Goal: Transaction & Acquisition: Purchase product/service

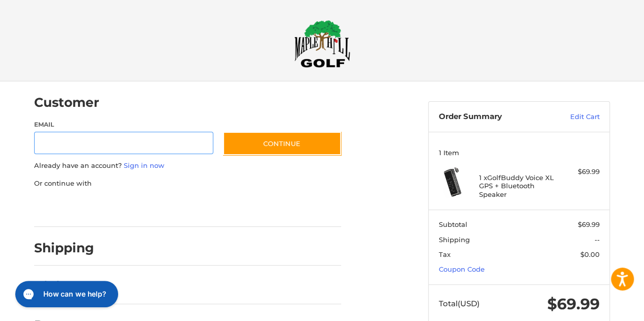
scroll to position [17, 0]
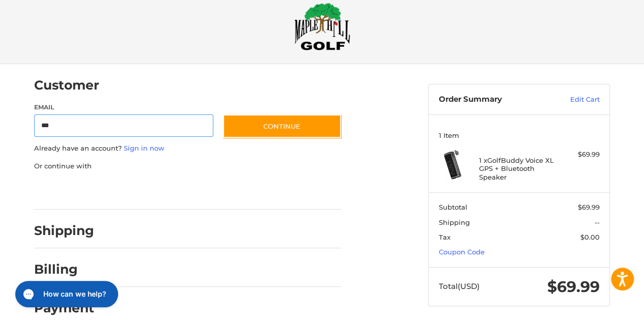
type input "**********"
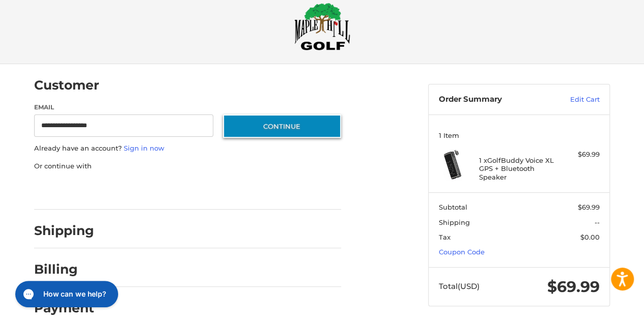
click at [271, 130] on button "Continue" at bounding box center [282, 125] width 118 height 23
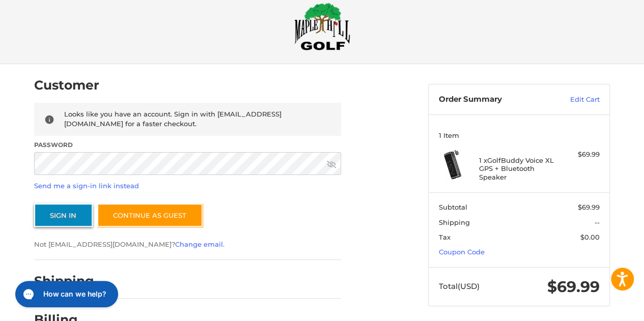
click at [67, 217] on button "Sign In" at bounding box center [63, 215] width 59 height 23
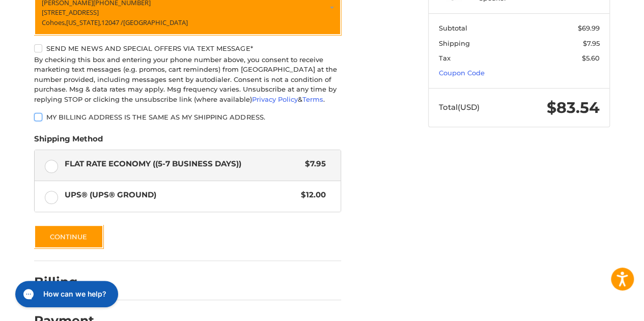
scroll to position [211, 0]
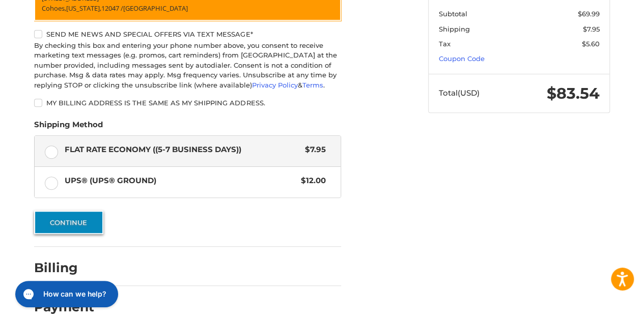
click at [68, 222] on button "Continue" at bounding box center [68, 222] width 69 height 23
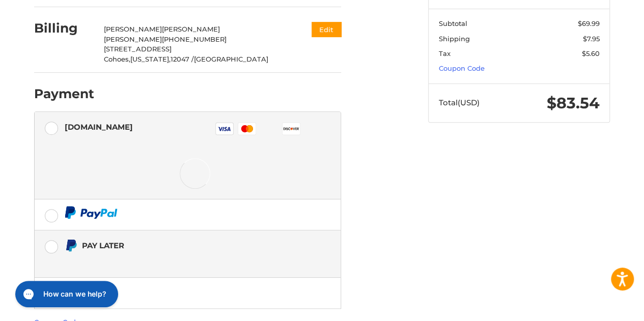
scroll to position [217, 0]
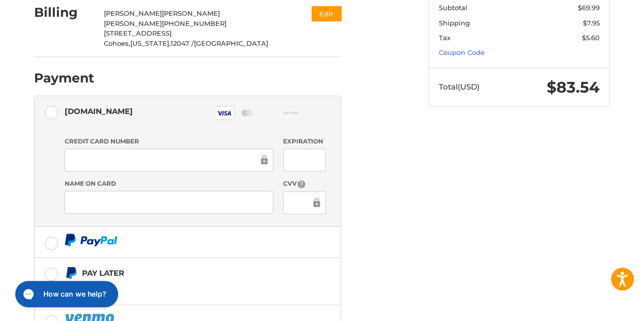
click at [95, 196] on iframe at bounding box center [169, 202] width 194 height 12
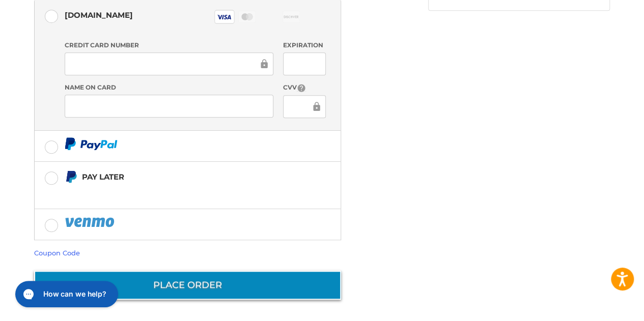
scroll to position [312, 0]
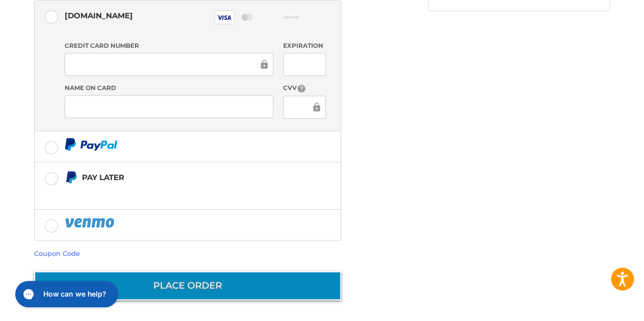
click at [182, 290] on button "Place Order" at bounding box center [187, 285] width 307 height 29
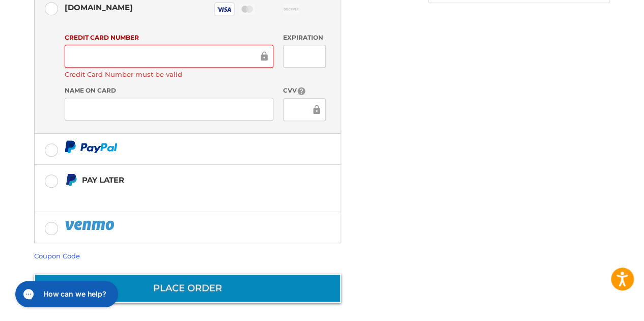
scroll to position [323, 0]
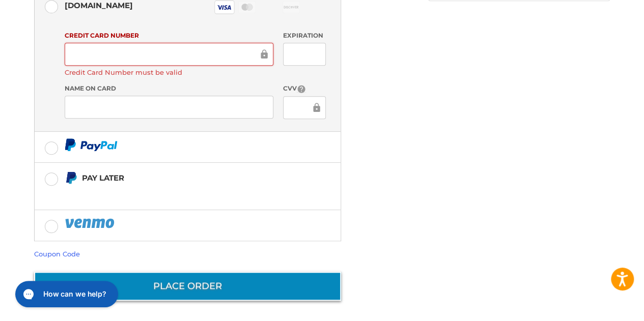
click at [204, 290] on button "Place Order" at bounding box center [187, 286] width 307 height 29
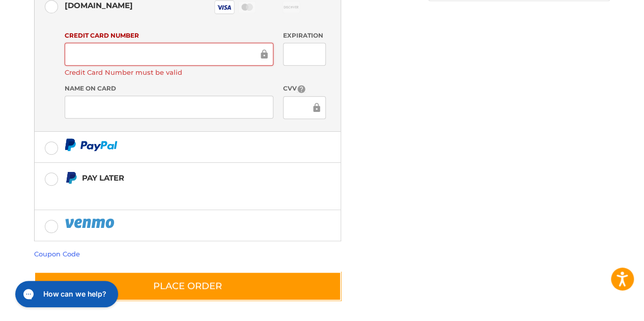
click at [149, 73] on label "Credit Card Number must be valid" at bounding box center [169, 72] width 209 height 8
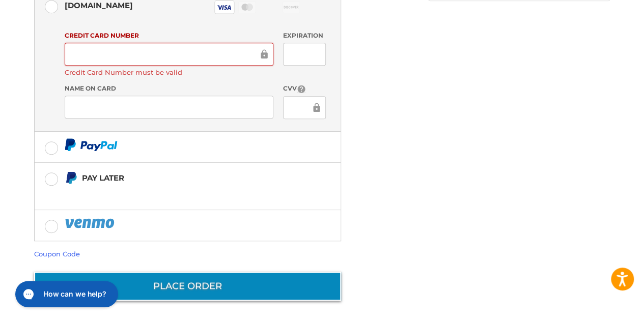
click at [207, 280] on button "Place Order" at bounding box center [187, 286] width 307 height 29
click at [177, 284] on button "Place Order" at bounding box center [187, 286] width 307 height 29
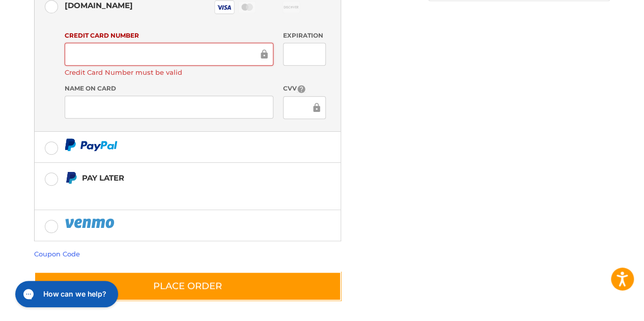
click at [264, 57] on icon at bounding box center [264, 53] width 7 height 9
click at [188, 267] on form "Payment Methods [DOMAIN_NAME] [DOMAIN_NAME] Visa Master Amex Discover Diners Cl…" at bounding box center [187, 145] width 307 height 311
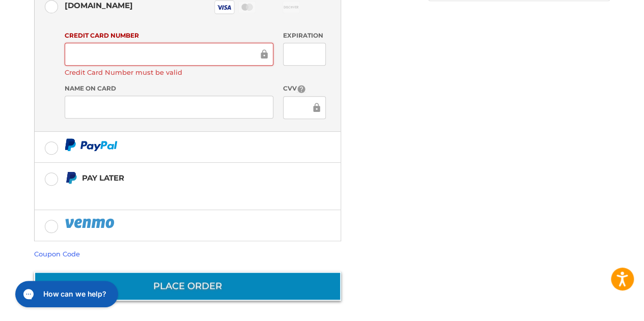
click at [185, 276] on button "Place Order" at bounding box center [187, 286] width 307 height 29
click at [185, 277] on button "Place Order" at bounding box center [187, 286] width 307 height 29
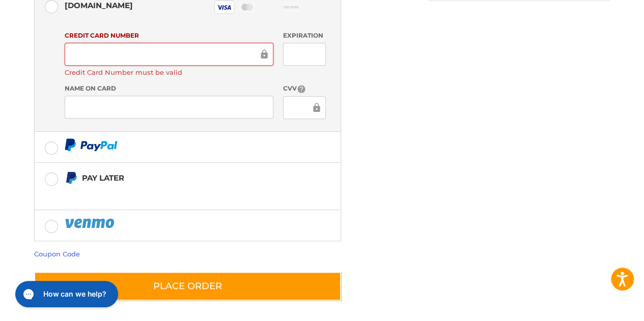
click at [441, 227] on div "Customer [EMAIL_ADDRESS][DOMAIN_NAME] Sign Out Shipping [PERSON_NAME] [PERSON_N…" at bounding box center [322, 41] width 611 height 564
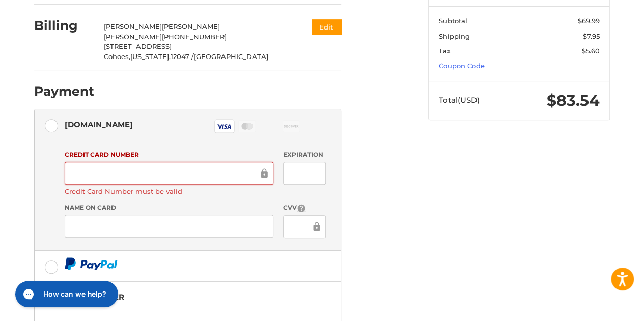
scroll to position [254, 0]
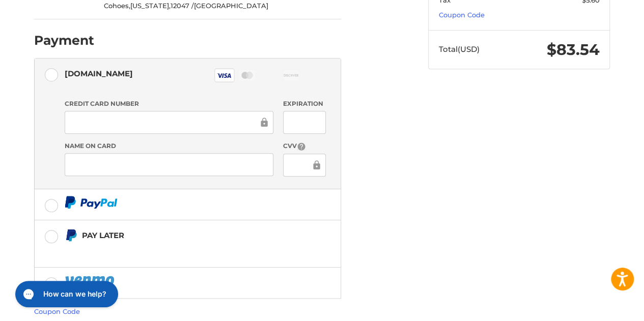
click at [407, 232] on div "Customer [EMAIL_ADDRESS][DOMAIN_NAME] Sign Out Shipping [PERSON_NAME] [PERSON_N…" at bounding box center [223, 98] width 394 height 543
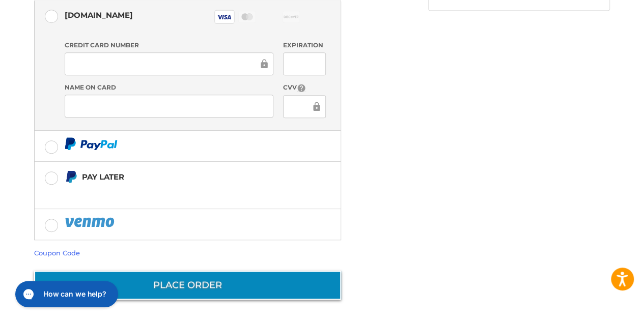
scroll to position [312, 0]
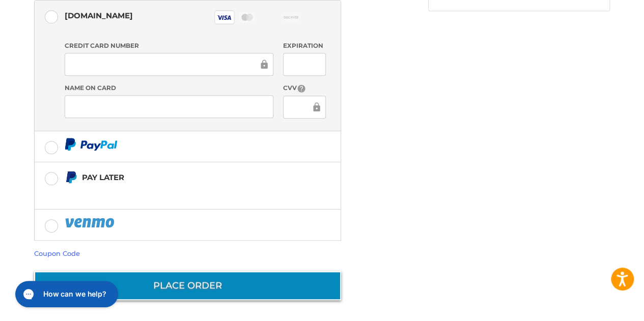
click at [202, 282] on button "Place Order" at bounding box center [187, 285] width 307 height 29
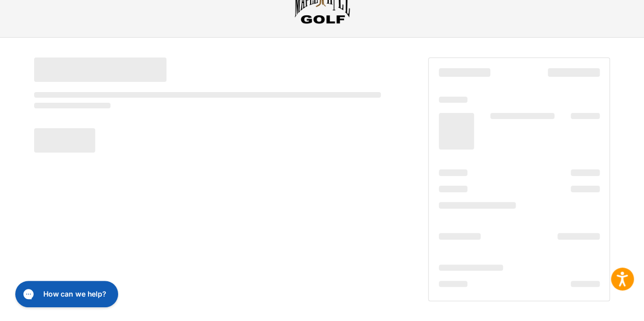
scroll to position [44, 0]
